Goal: Find specific page/section: Find specific page/section

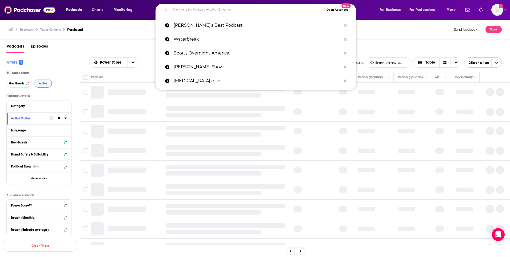
click at [191, 9] on input "Search podcasts, credits, & more..." at bounding box center [247, 10] width 154 height 9
paste input "The Planet [DATE]"
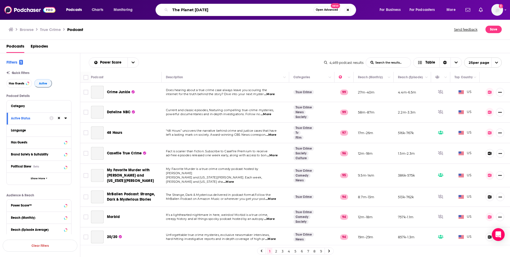
type input "The Planet [DATE]"
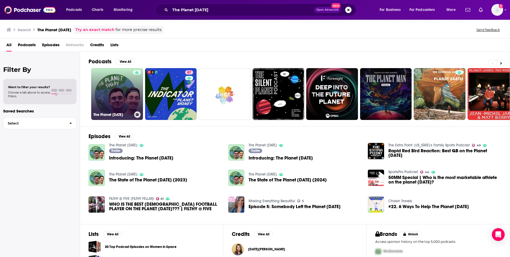
click at [118, 92] on link "The Planet [DATE]" at bounding box center [117, 94] width 52 height 52
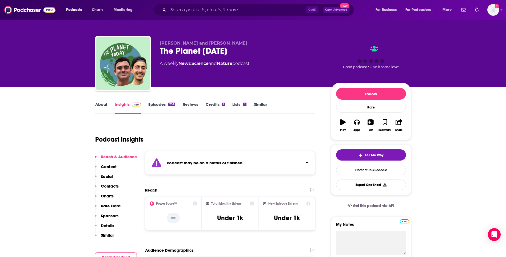
click at [102, 105] on link "About" at bounding box center [101, 108] width 12 height 12
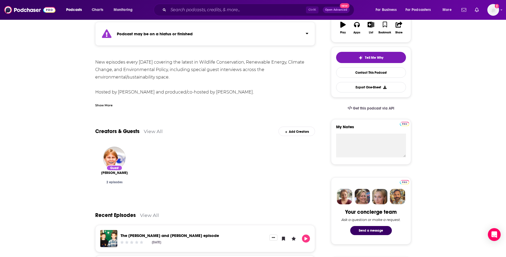
scroll to position [107, 0]
